Goal: Check status: Check status

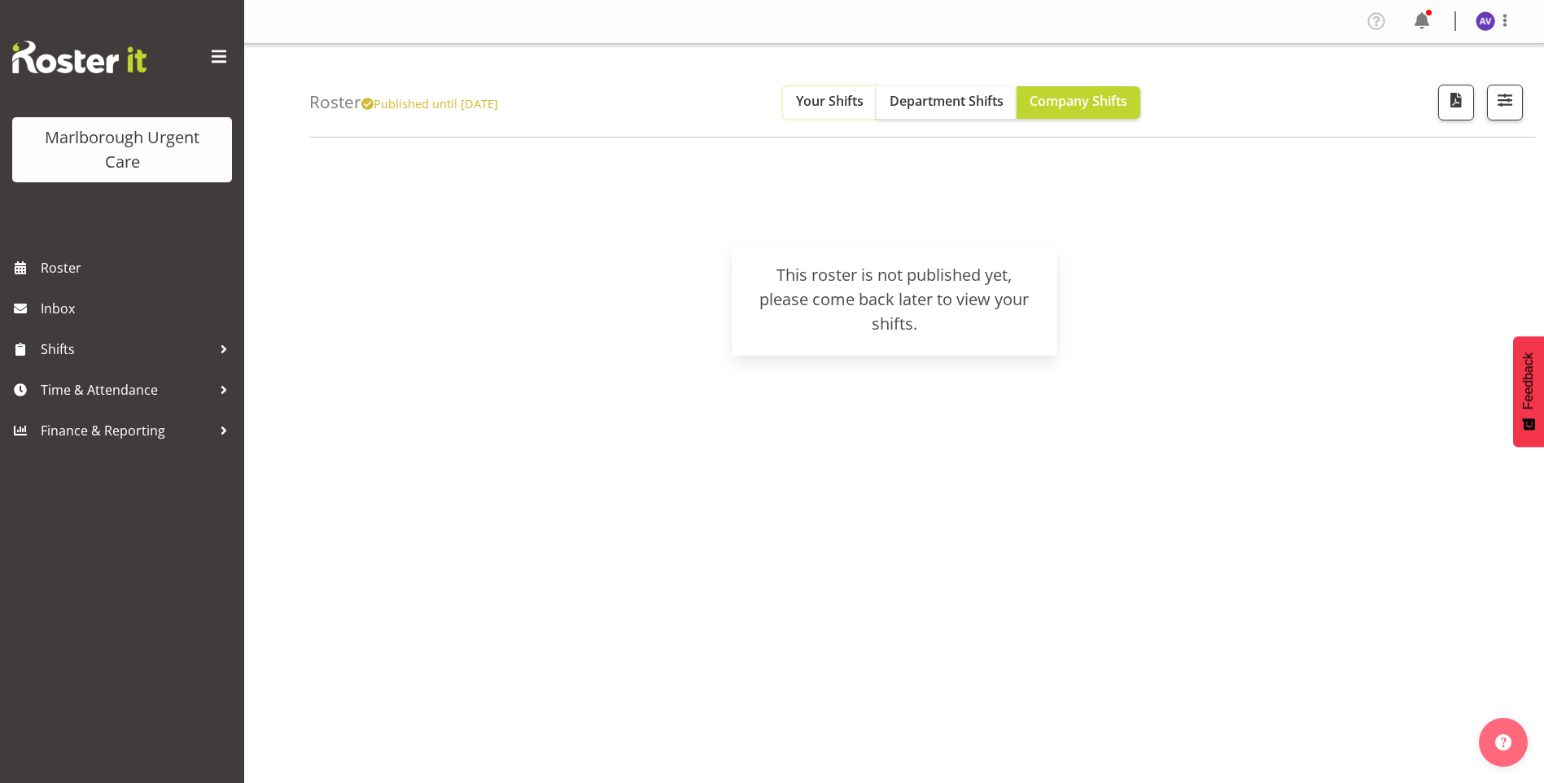
click at [854, 98] on span "Your Shifts" at bounding box center [830, 101] width 68 height 18
click at [962, 97] on span "Department Shifts" at bounding box center [946, 101] width 114 height 18
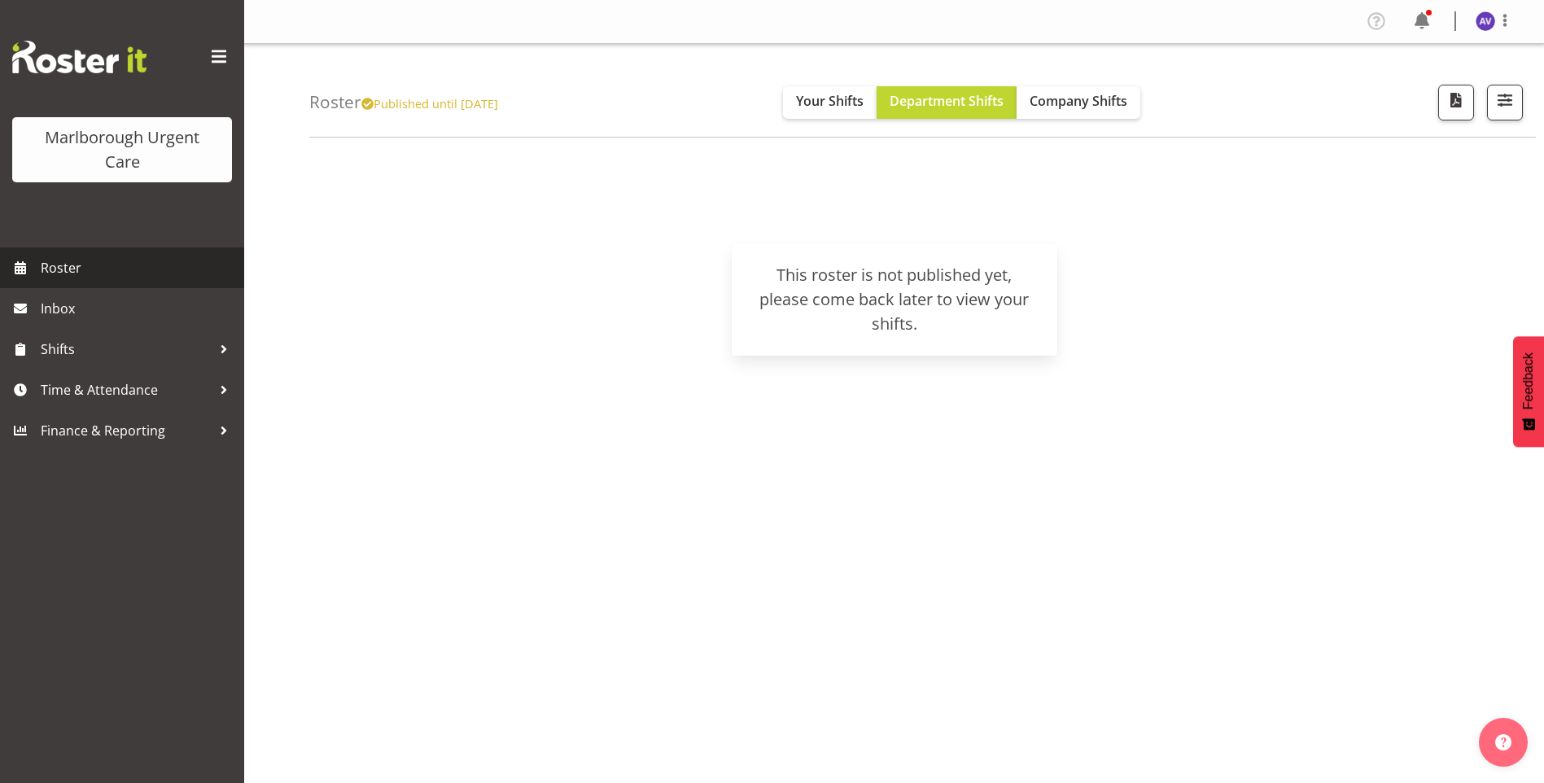
click at [75, 260] on span "Roster" at bounding box center [138, 268] width 195 height 24
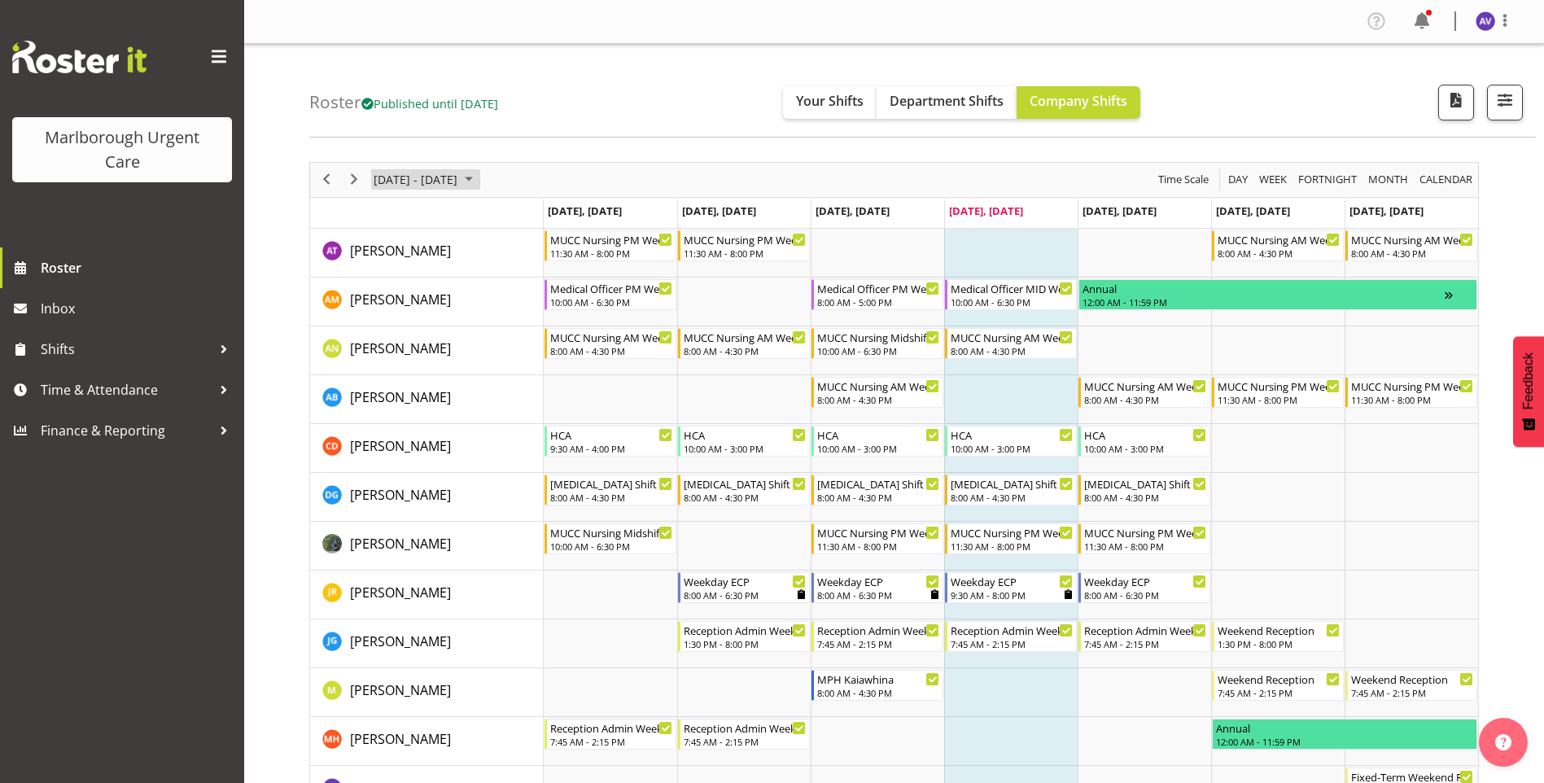
click at [444, 175] on span "[DATE] - [DATE]" at bounding box center [415, 179] width 87 height 20
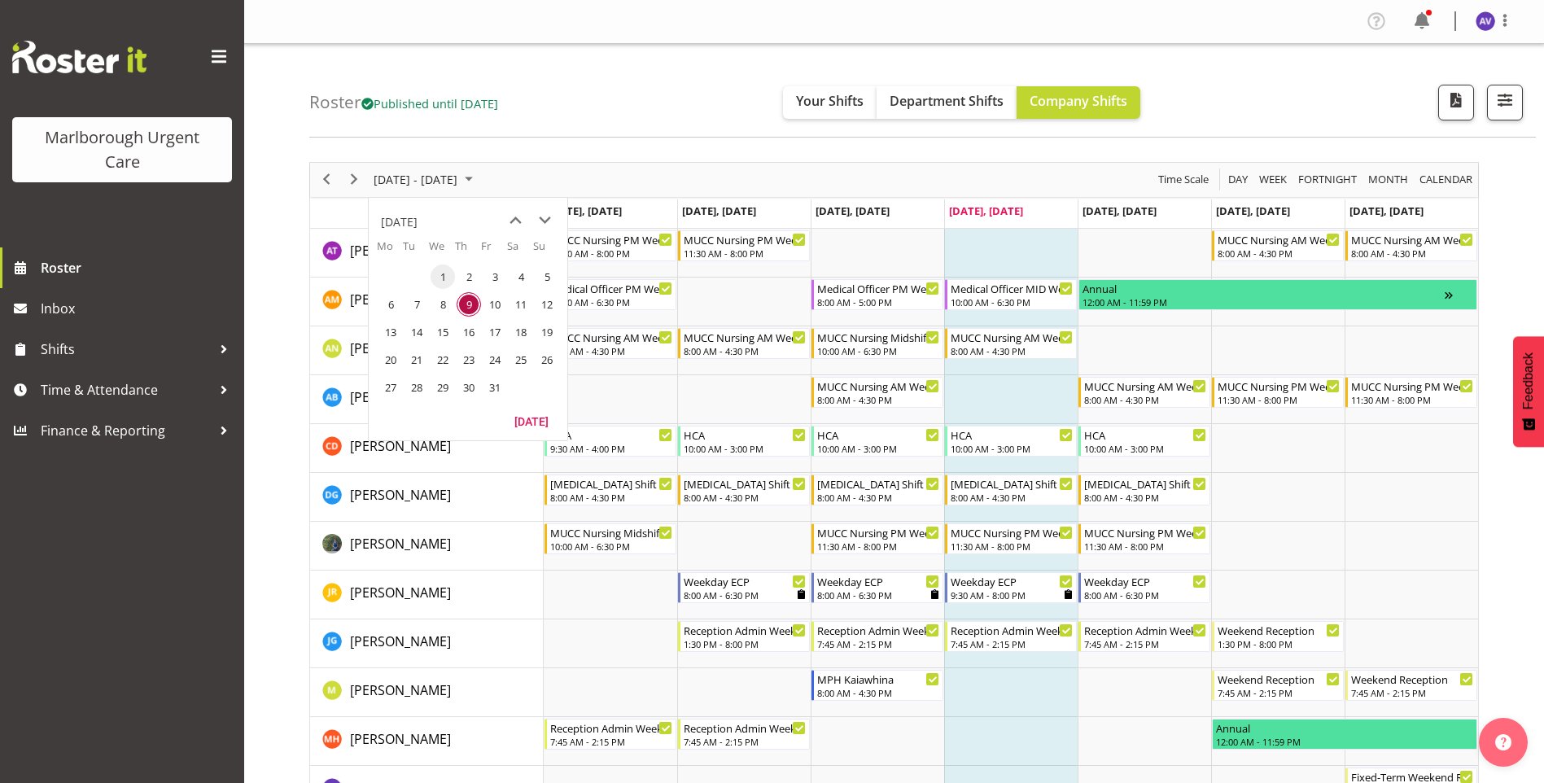
click at [439, 273] on span "1" at bounding box center [442, 276] width 24 height 24
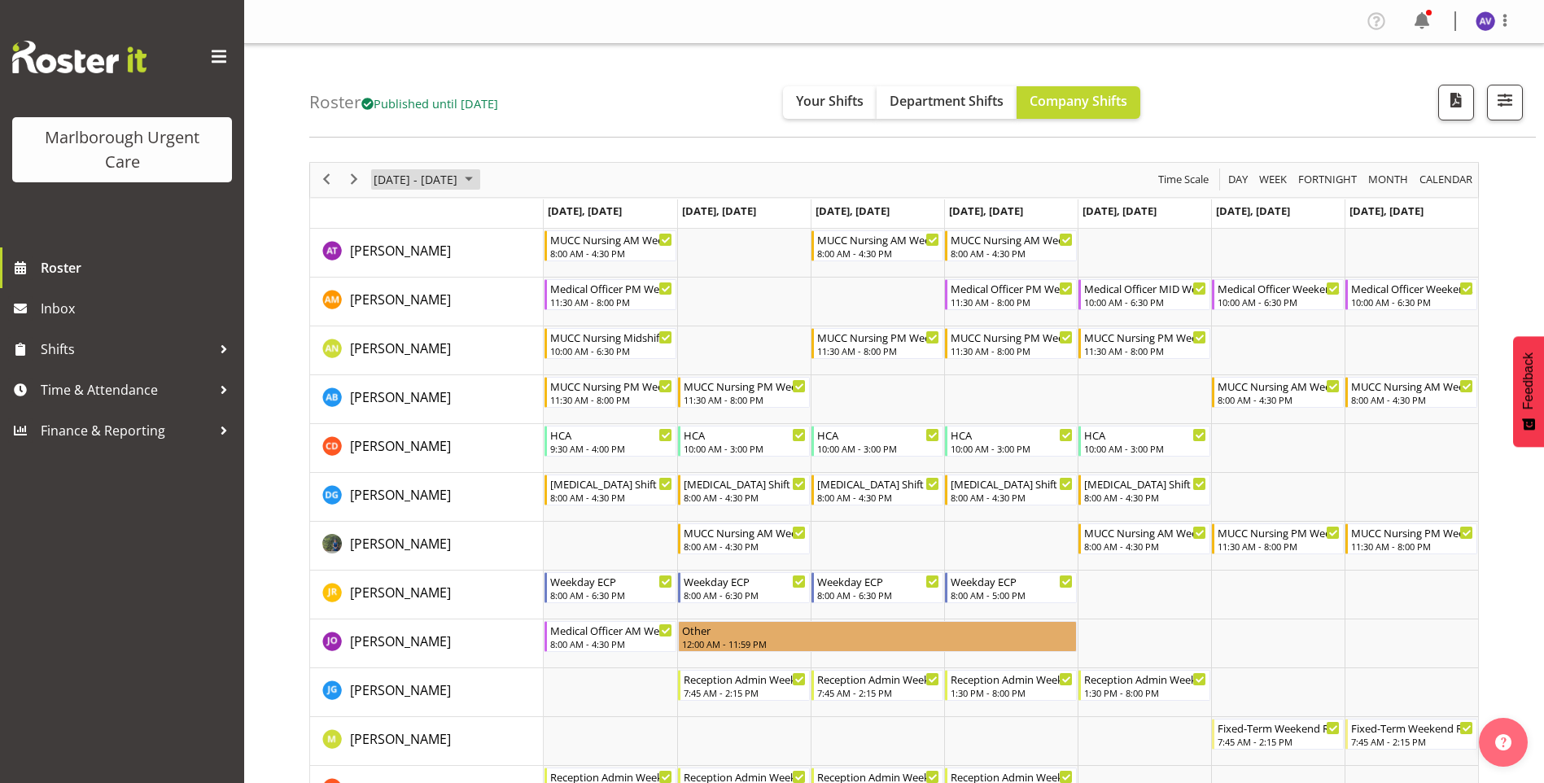
click at [459, 175] on span "[DATE] - [DATE]" at bounding box center [415, 179] width 87 height 20
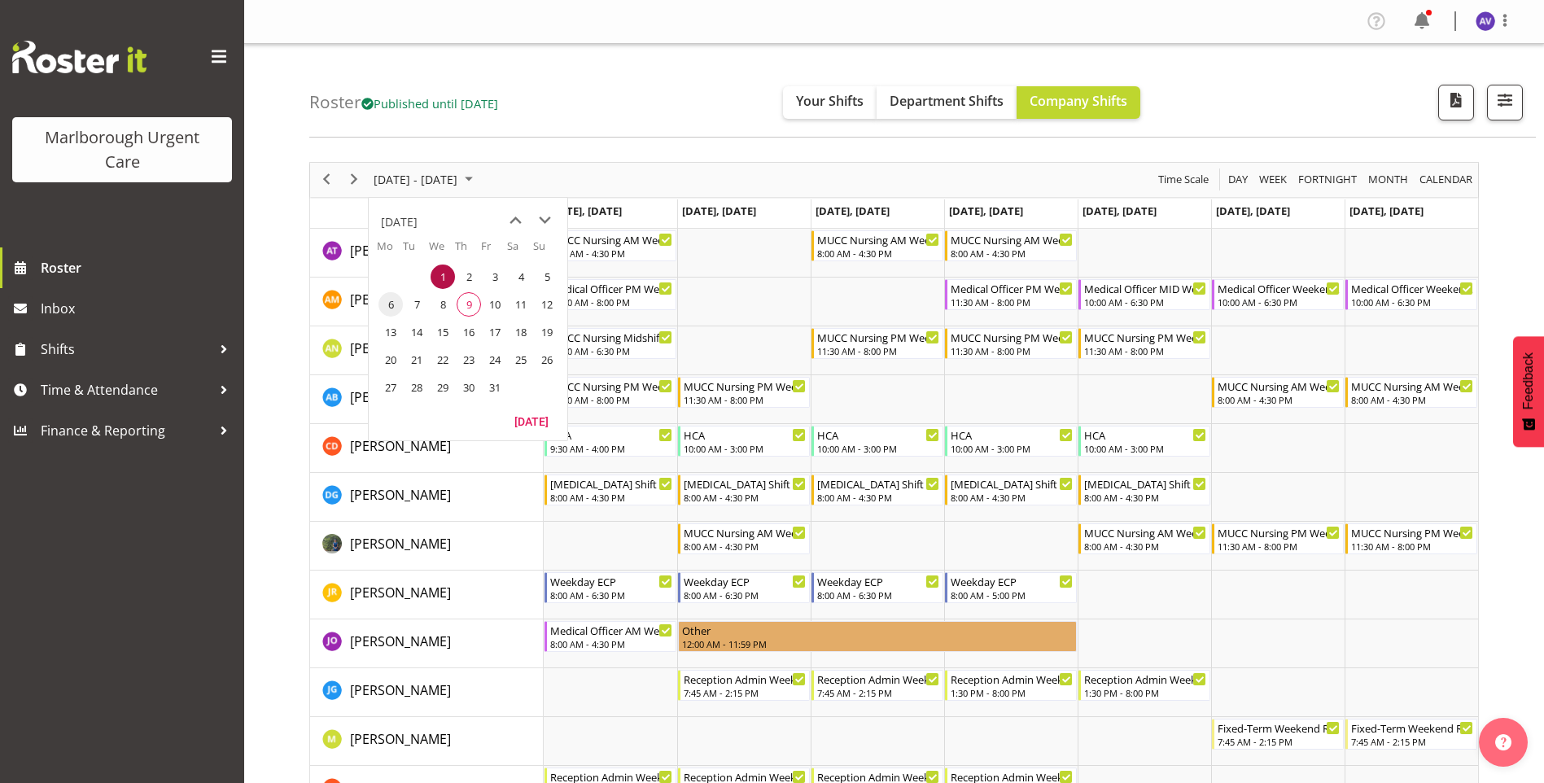
click at [391, 299] on span "6" at bounding box center [390, 304] width 24 height 24
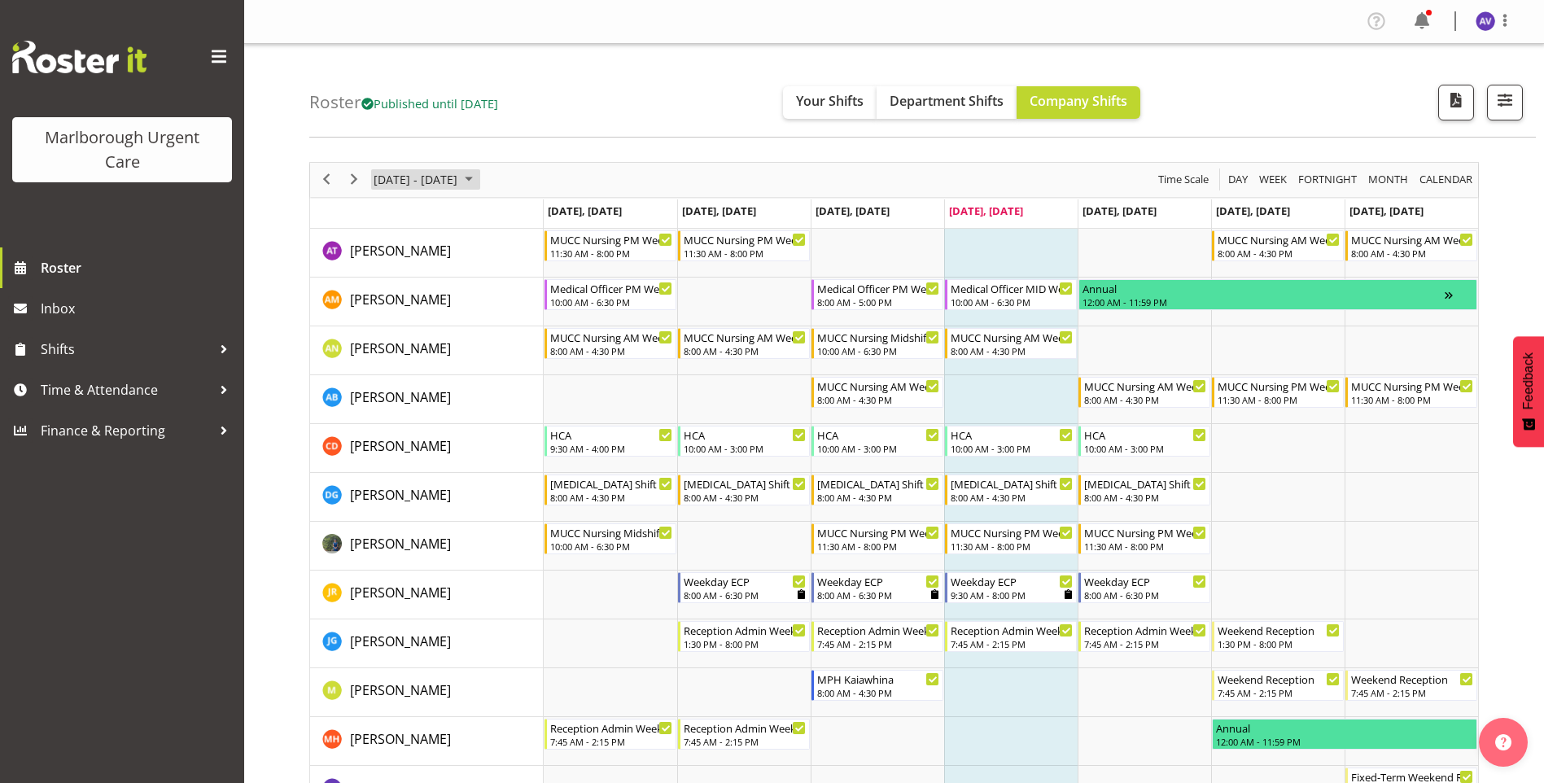
click at [410, 175] on span "[DATE] - [DATE]" at bounding box center [415, 179] width 87 height 20
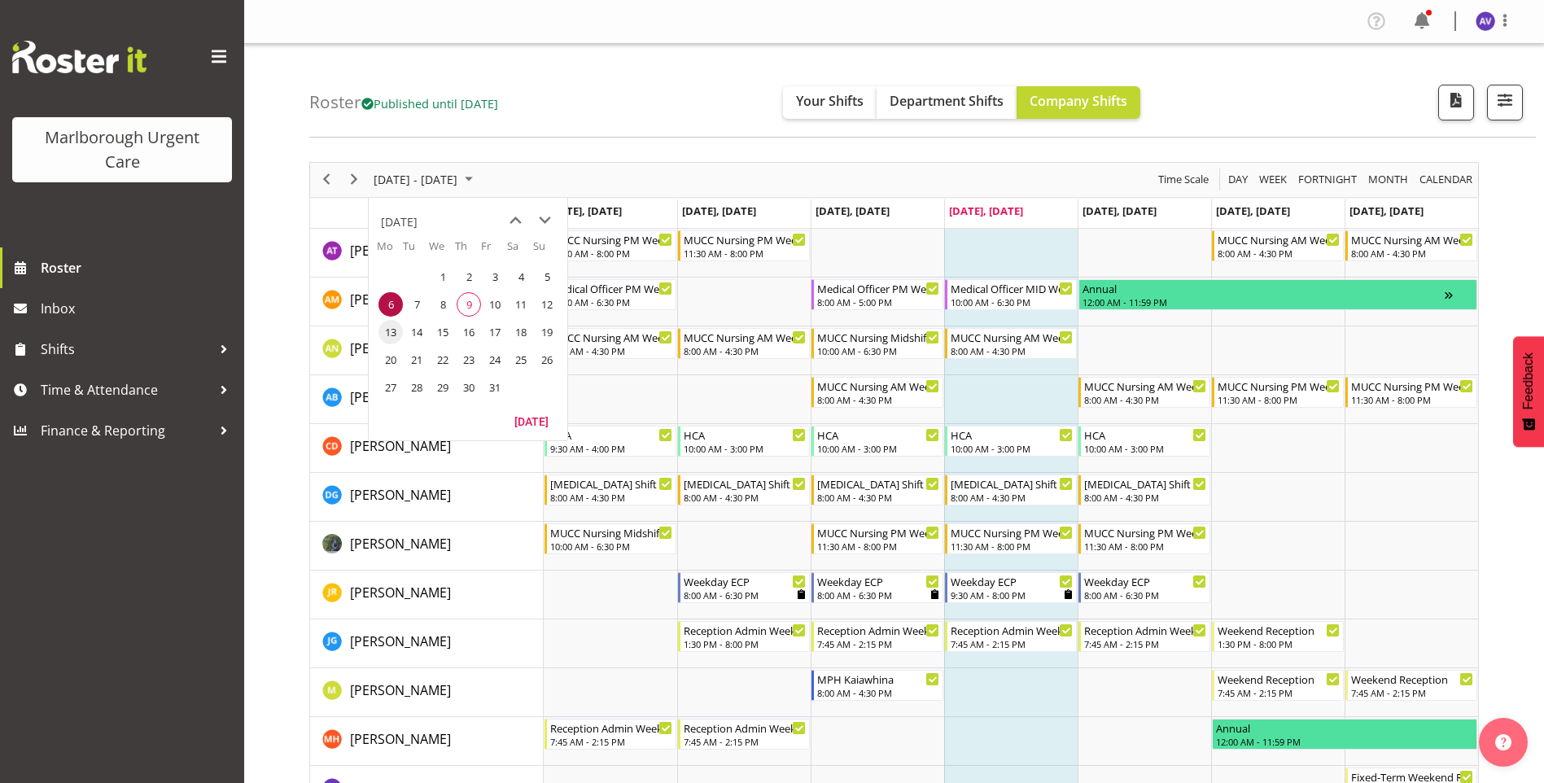
click at [387, 334] on span "13" at bounding box center [390, 332] width 24 height 24
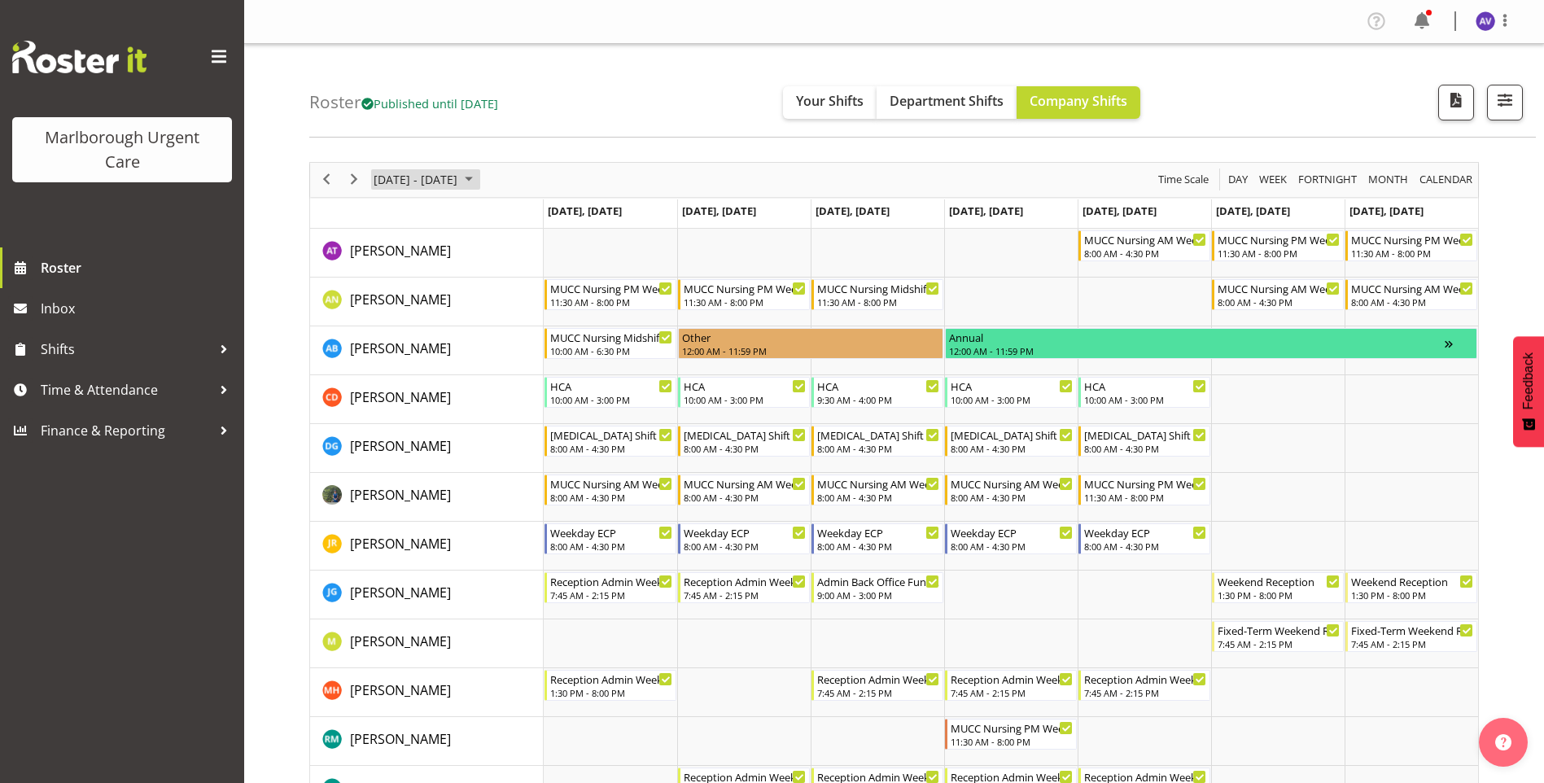
click at [426, 181] on span "[DATE] - [DATE]" at bounding box center [415, 179] width 87 height 20
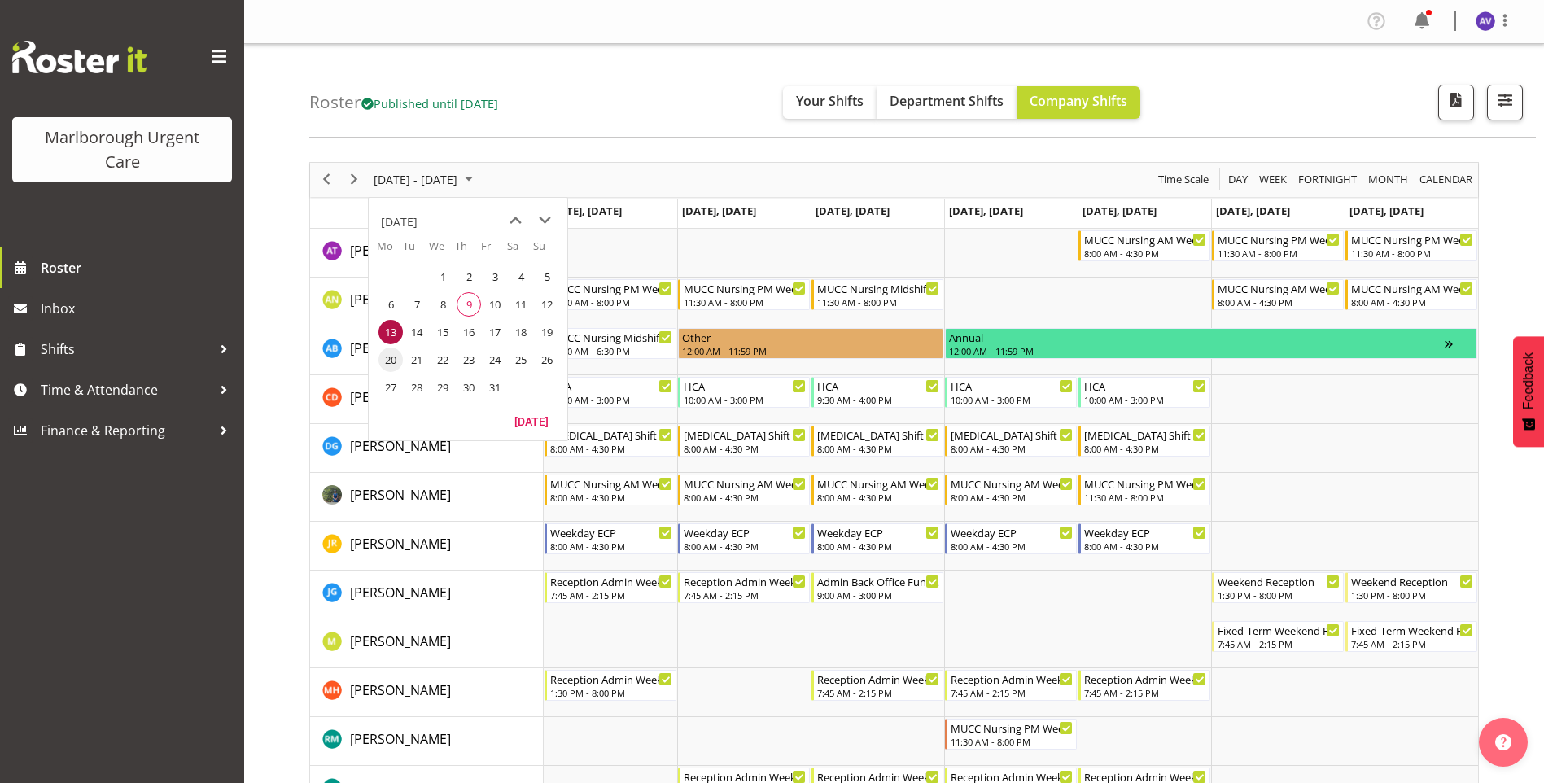
click at [388, 363] on span "20" at bounding box center [390, 359] width 24 height 24
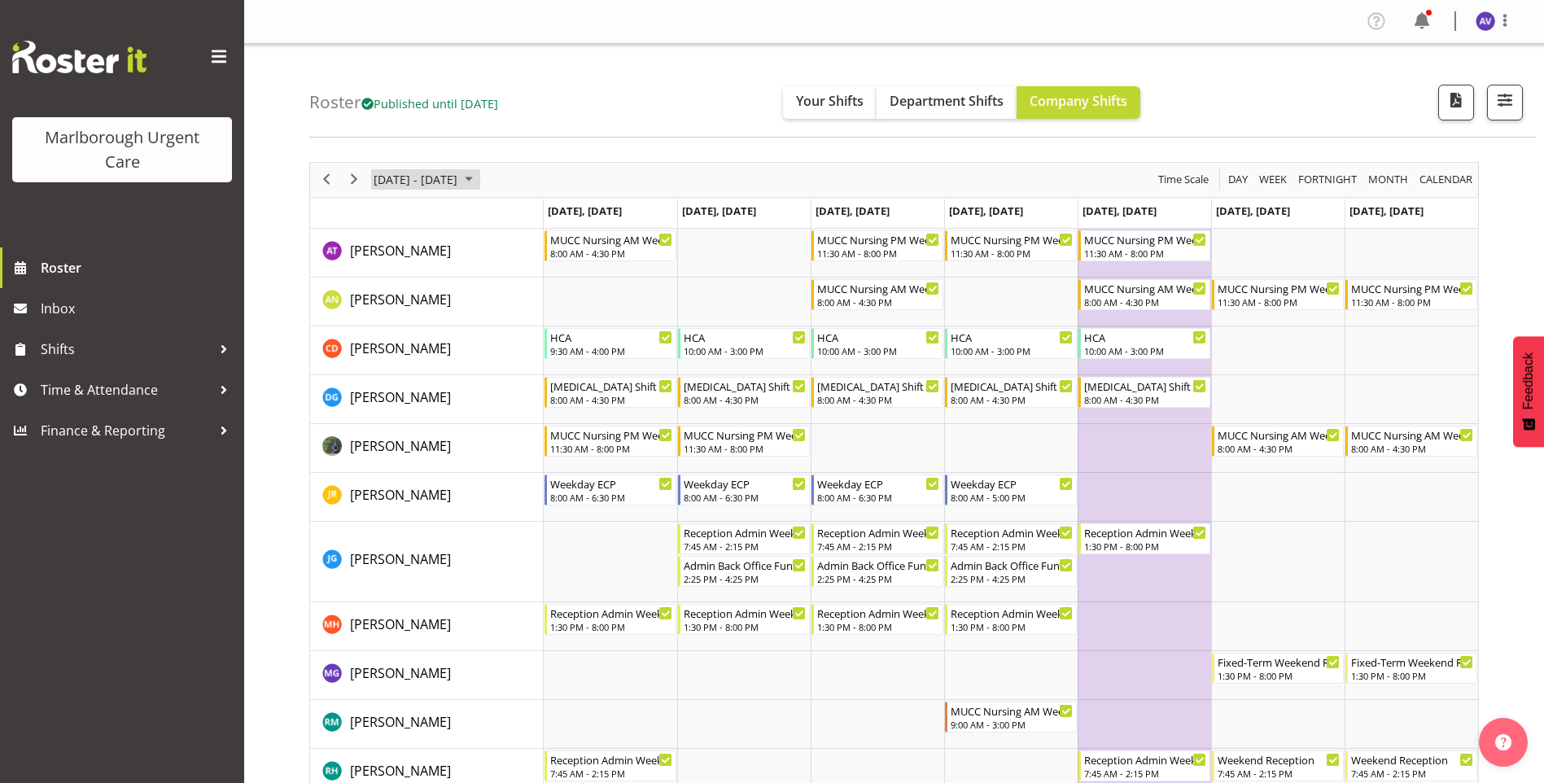
click at [434, 181] on span "[DATE] - [DATE]" at bounding box center [415, 179] width 87 height 20
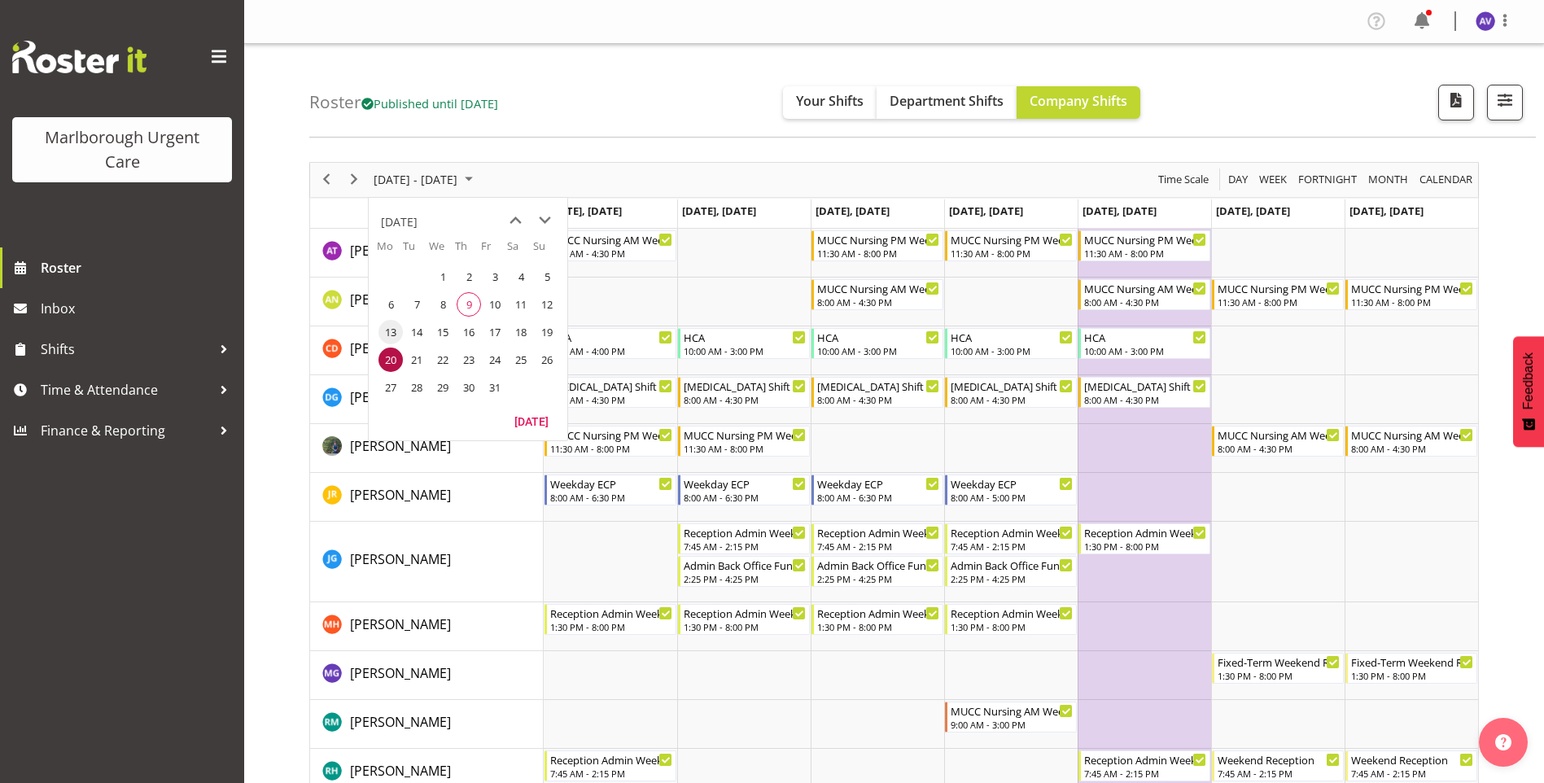
click at [395, 325] on span "13" at bounding box center [390, 332] width 24 height 24
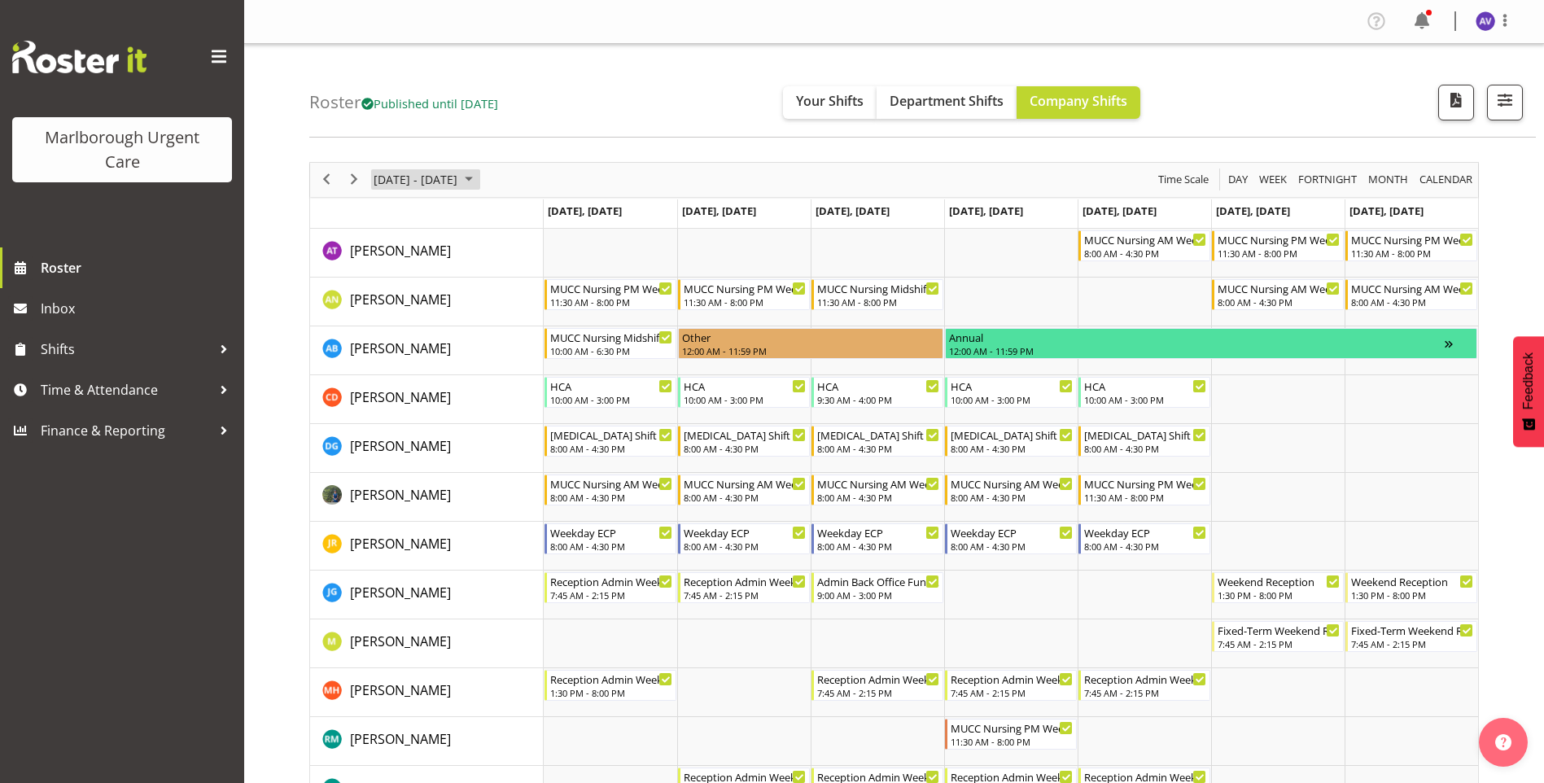
click at [419, 177] on span "[DATE] - [DATE]" at bounding box center [415, 179] width 87 height 20
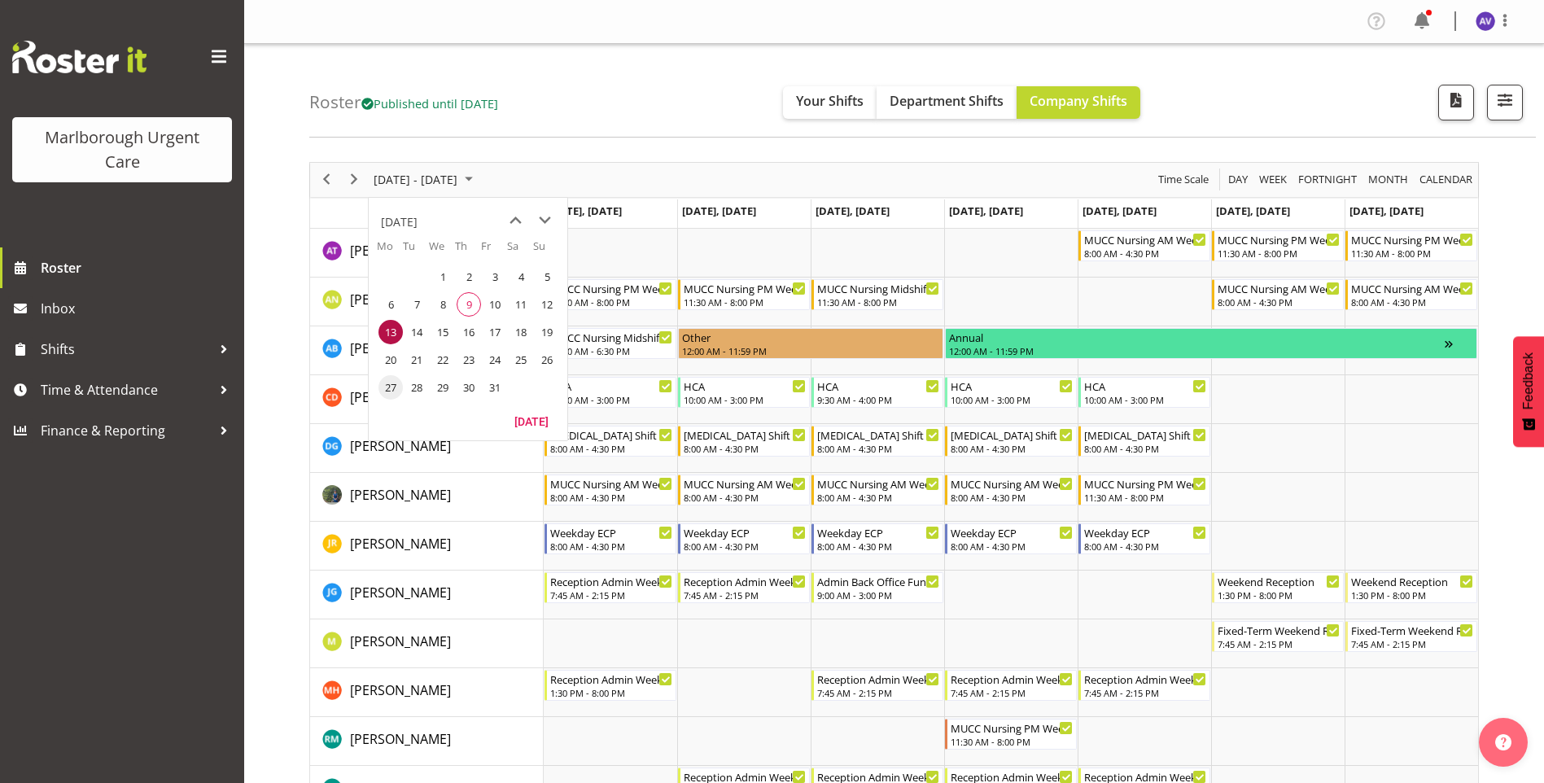
click at [390, 384] on span "27" at bounding box center [390, 387] width 24 height 24
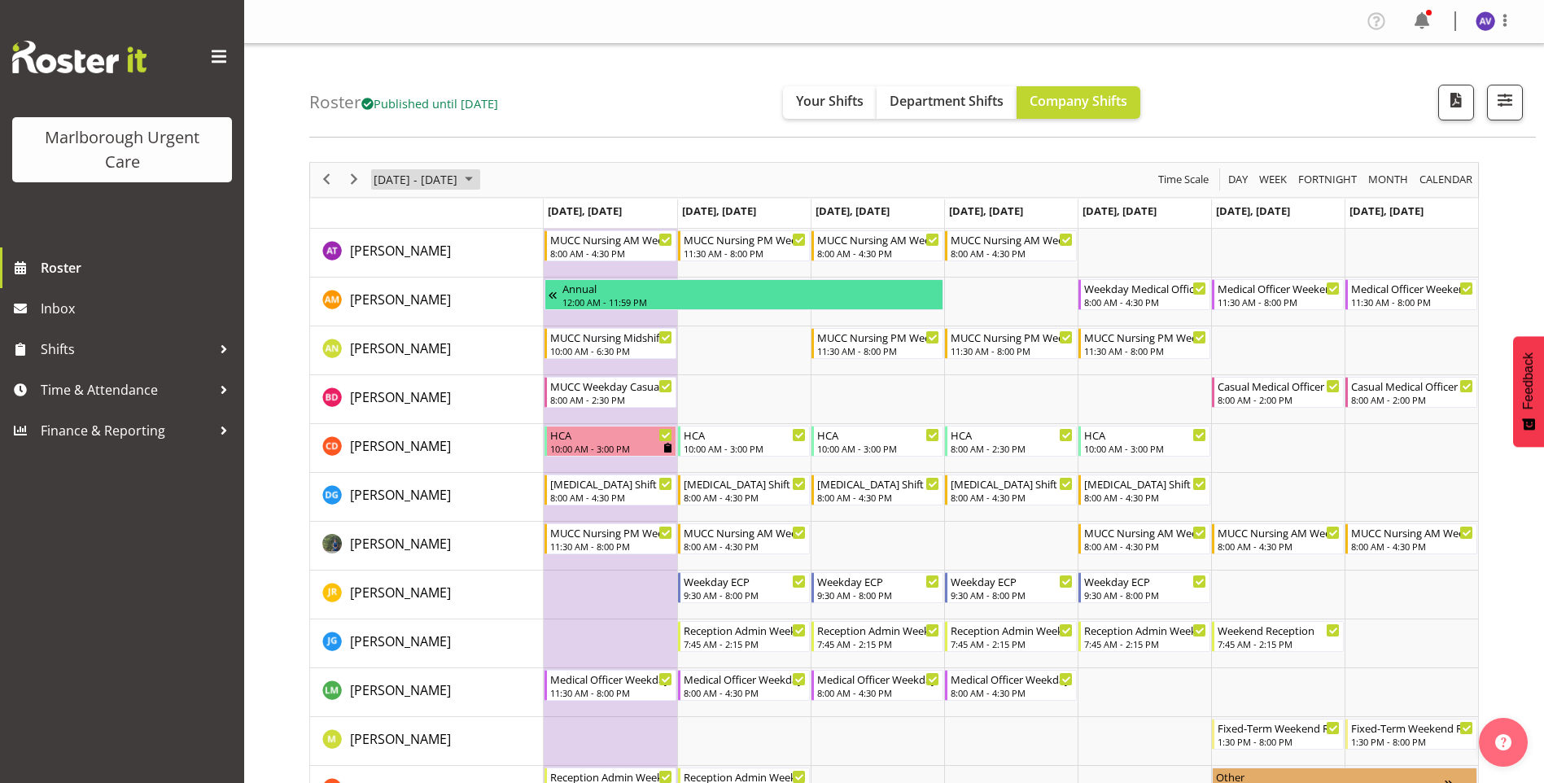
click at [431, 181] on span "[DATE] - [DATE]" at bounding box center [415, 179] width 87 height 20
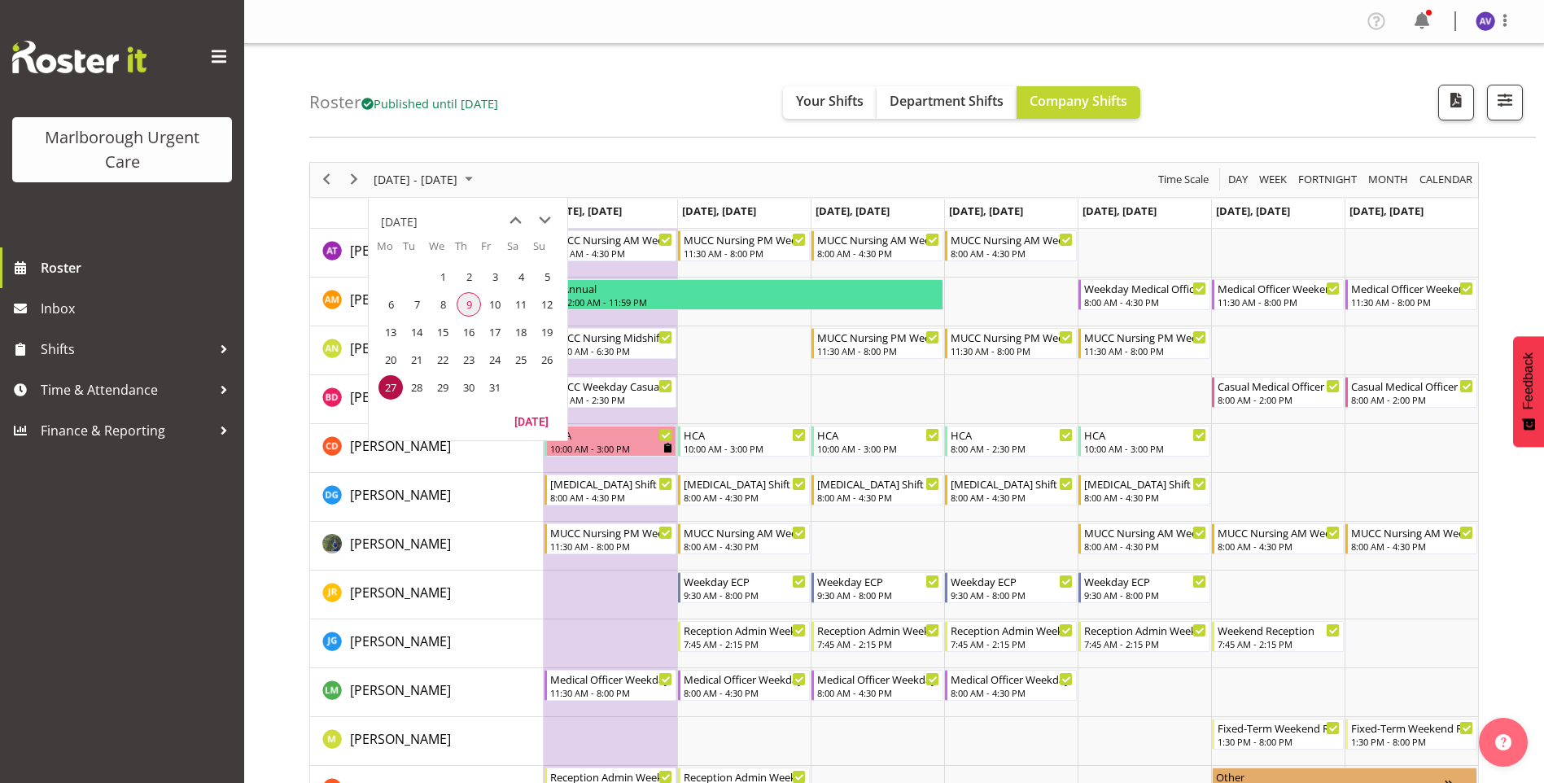
click at [470, 307] on span "9" at bounding box center [469, 304] width 24 height 24
